Goal: Task Accomplishment & Management: Complete application form

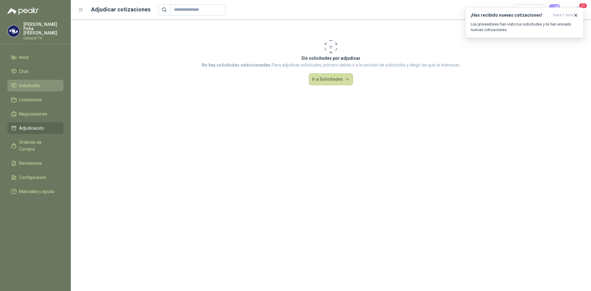
click at [30, 82] on span "Solicitudes" at bounding box center [29, 85] width 21 height 7
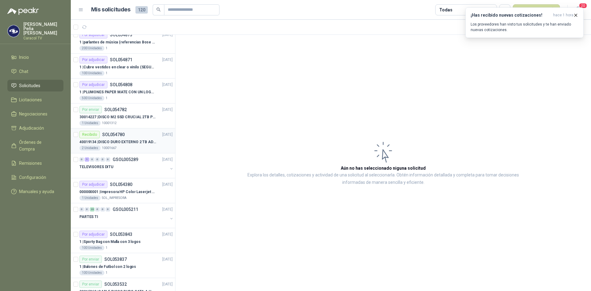
scroll to position [215, 0]
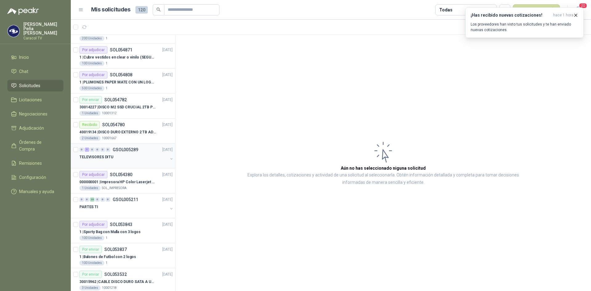
click at [96, 153] on div "0 1 0 0 0 0 GSOL005289 [DATE]" at bounding box center [126, 149] width 94 height 7
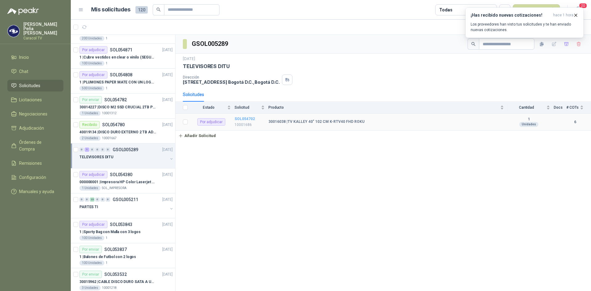
click at [244, 118] on b "SOL054702" at bounding box center [245, 119] width 20 height 4
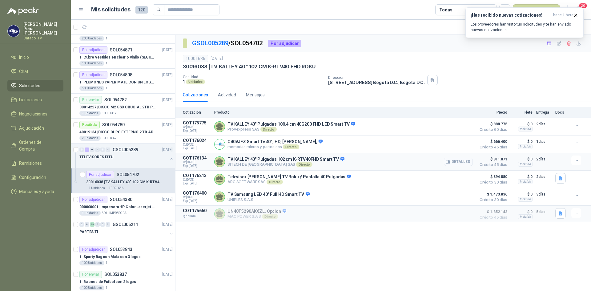
click at [459, 161] on button "Detalles" at bounding box center [458, 162] width 29 height 8
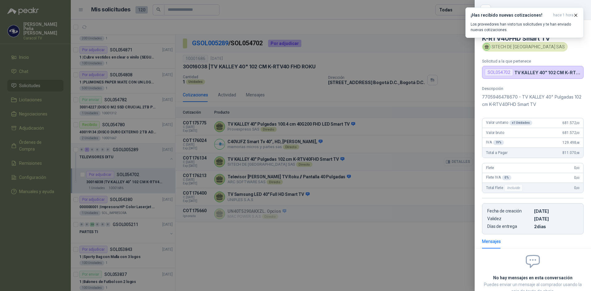
scroll to position [42, 0]
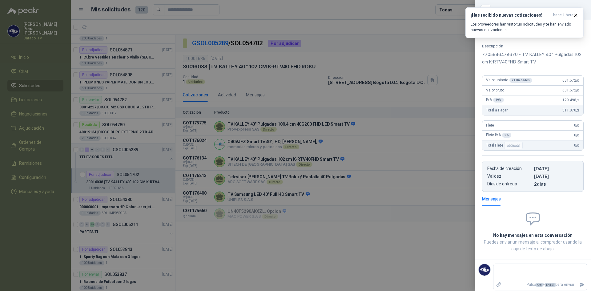
click at [331, 236] on div at bounding box center [295, 145] width 591 height 291
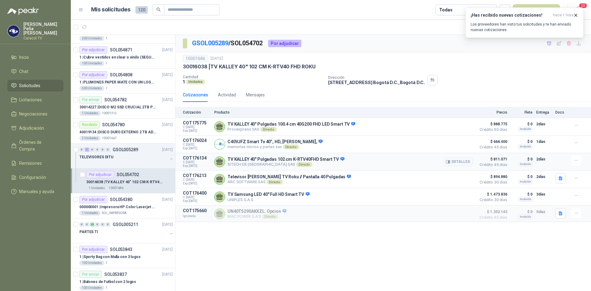
click at [274, 161] on p "TV KALLEY 40" Pulgadas 102 cm K-RTV40FHD Smart TV" at bounding box center [285, 160] width 117 height 6
click at [577, 14] on icon "button" at bounding box center [575, 15] width 5 height 5
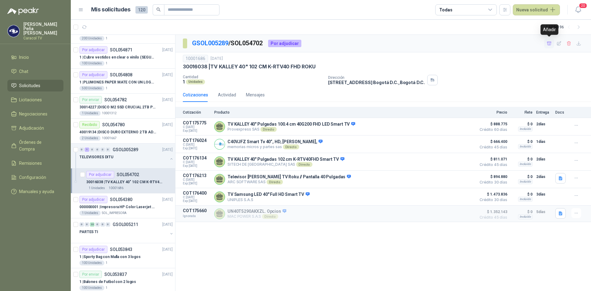
click at [550, 43] on icon "button" at bounding box center [549, 43] width 5 height 5
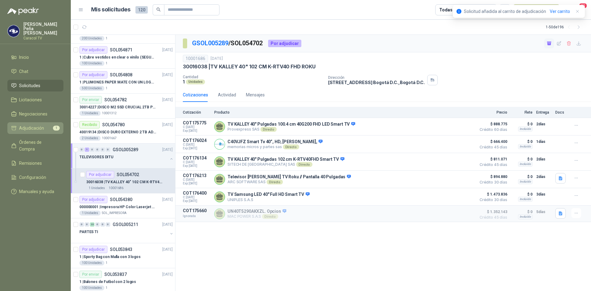
click at [34, 125] on span "Adjudicación" at bounding box center [31, 128] width 25 height 7
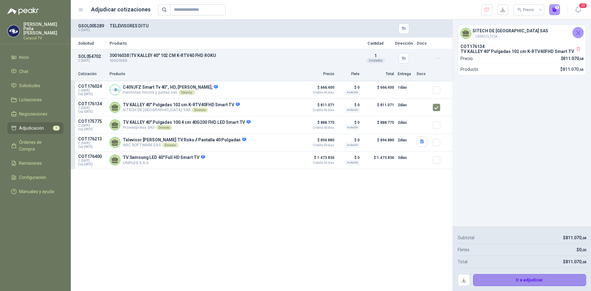
click at [552, 279] on button "Ir a adjudicar" at bounding box center [529, 280] width 113 height 12
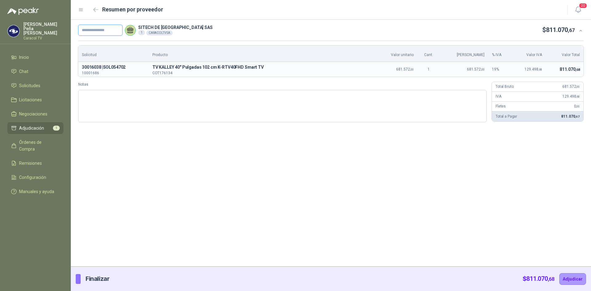
click at [106, 30] on input "text" at bounding box center [100, 30] width 44 height 11
paste input "**********"
type input "**********"
click at [208, 135] on div "**********" at bounding box center [331, 143] width 520 height 247
click at [575, 278] on button "Adjudicar" at bounding box center [572, 279] width 27 height 12
